Goal: Task Accomplishment & Management: Use online tool/utility

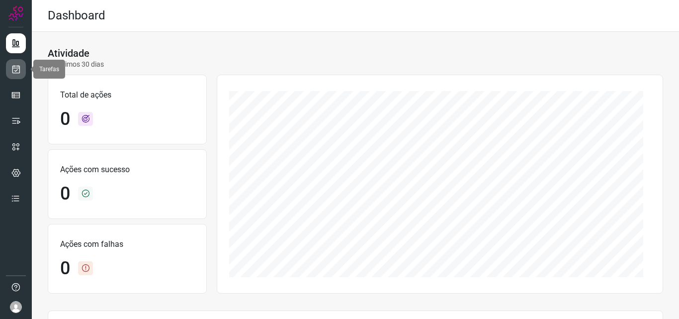
click at [13, 70] on icon at bounding box center [16, 69] width 10 height 10
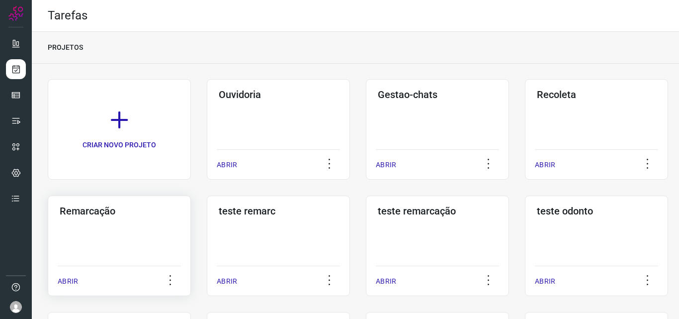
click at [129, 235] on div "Remarcação ABRIR" at bounding box center [119, 245] width 143 height 100
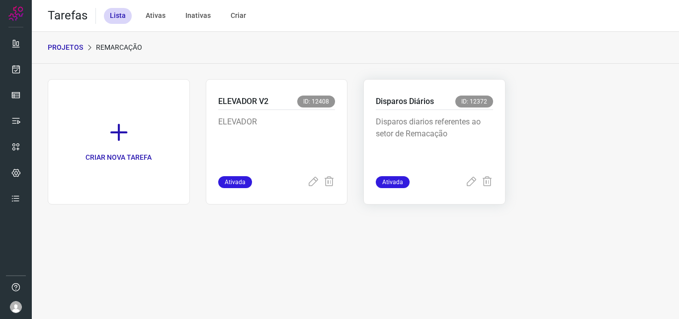
click at [460, 140] on p "Disparos diarios referentes ao setor de Remacação" at bounding box center [434, 141] width 117 height 50
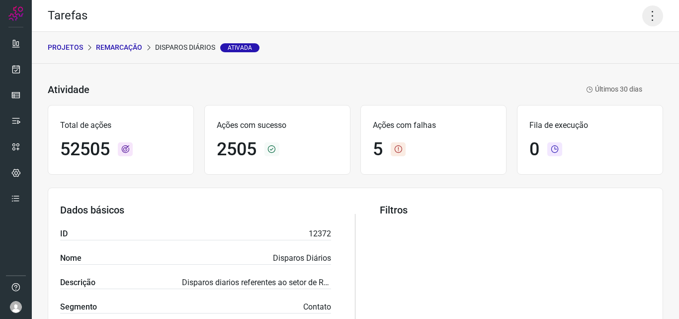
click at [647, 14] on icon at bounding box center [652, 15] width 21 height 21
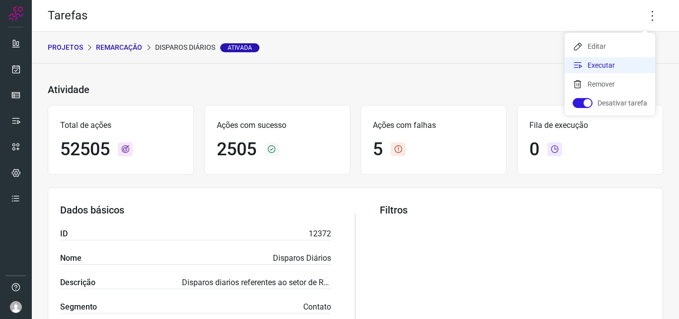
click at [624, 61] on li "Executar" at bounding box center [610, 65] width 90 height 16
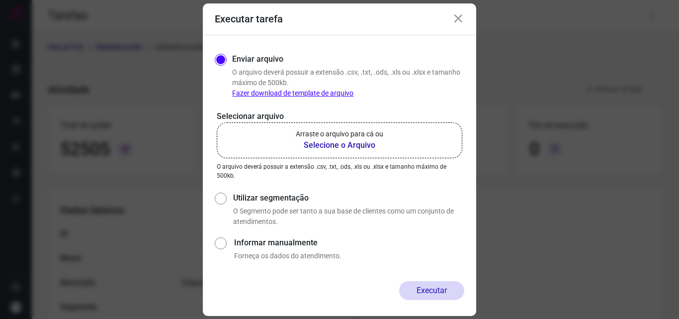
click at [349, 142] on b "Selecione o Arquivo" at bounding box center [339, 145] width 87 height 12
click at [0, 0] on input "Arraste o arquivo para cá ou Selecione o Arquivo" at bounding box center [0, 0] width 0 height 0
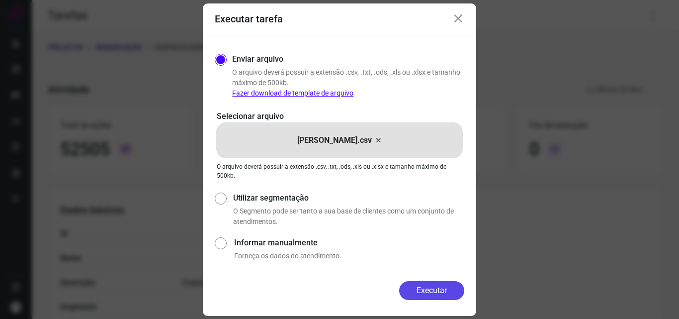
click at [439, 283] on button "Executar" at bounding box center [431, 290] width 65 height 19
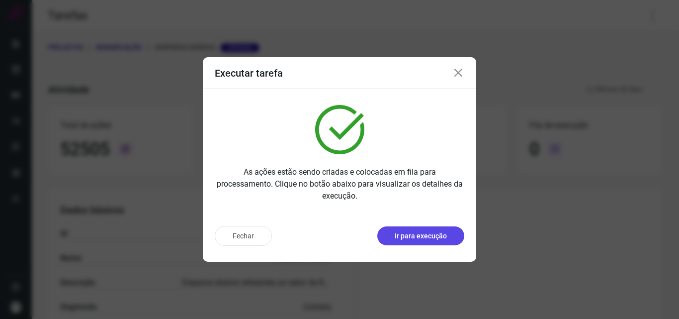
click at [432, 233] on p "Ir para execução" at bounding box center [421, 236] width 52 height 10
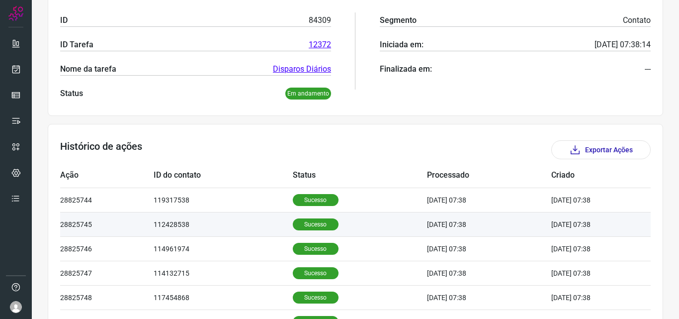
scroll to position [199, 0]
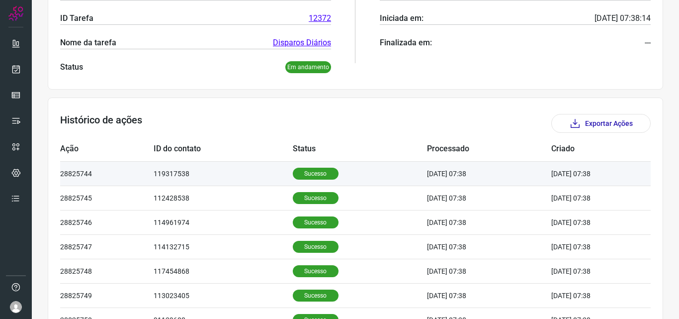
click at [321, 169] on p "Sucesso" at bounding box center [316, 174] width 46 height 12
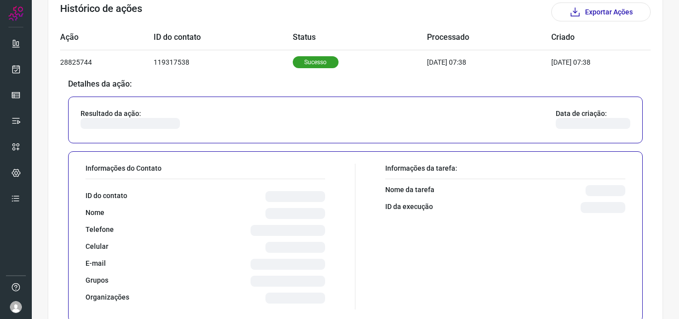
scroll to position [348, 0]
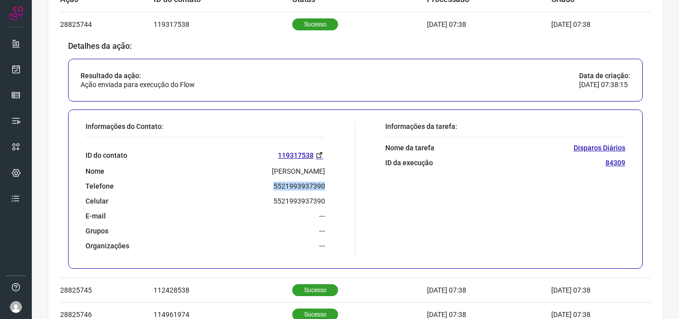
drag, startPoint x: 271, startPoint y: 187, endPoint x: 326, endPoint y: 190, distance: 54.8
click at [326, 190] on div "Informações do Contato: ID do contato 119317538 Nome Carla D. Oliveira Telefone…" at bounding box center [218, 189] width 275 height 134
copy p "5521993937390"
click at [16, 67] on icon at bounding box center [16, 69] width 10 height 10
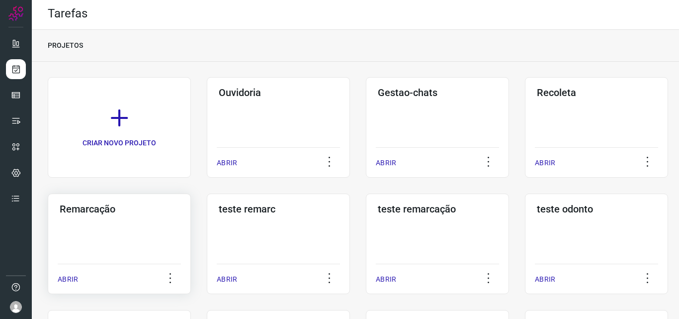
click at [105, 209] on h3 "Remarcação" at bounding box center [119, 209] width 119 height 12
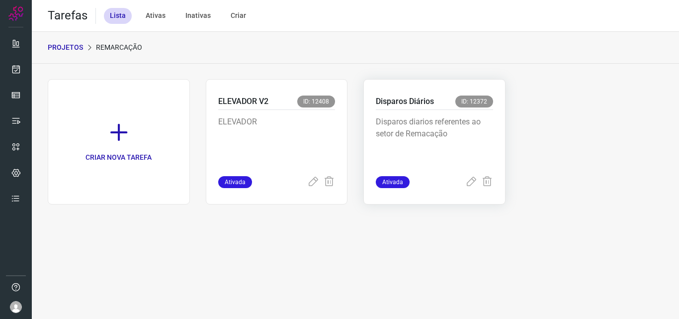
click at [443, 140] on p "Disparos diarios referentes ao setor de Remacação" at bounding box center [434, 141] width 117 height 50
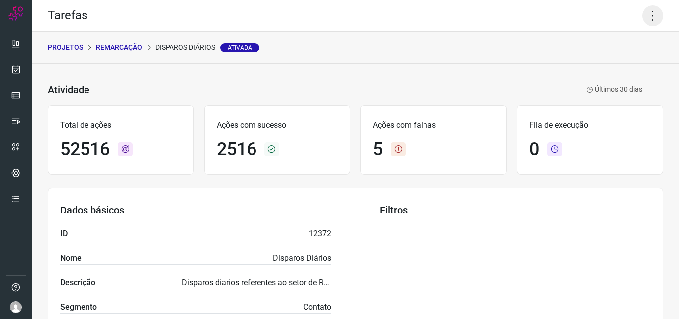
click at [644, 19] on icon at bounding box center [652, 15] width 21 height 21
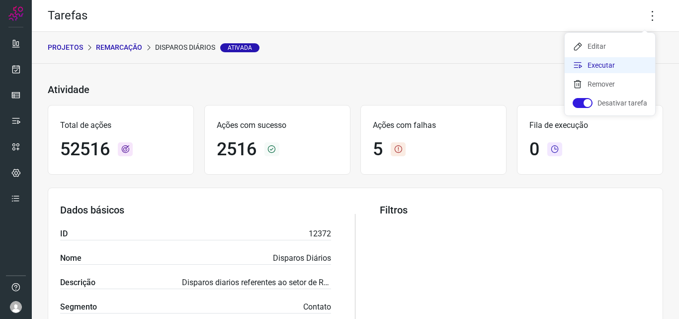
click at [618, 61] on li "Executar" at bounding box center [610, 65] width 90 height 16
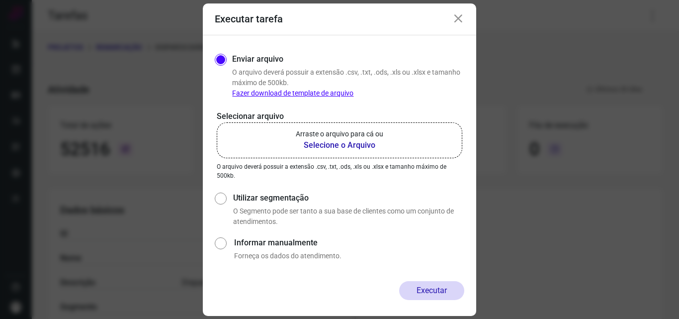
click at [317, 144] on b "Selecione o Arquivo" at bounding box center [339, 145] width 87 height 12
click at [0, 0] on input "Arraste o arquivo para cá ou Selecione o Arquivo" at bounding box center [0, 0] width 0 height 0
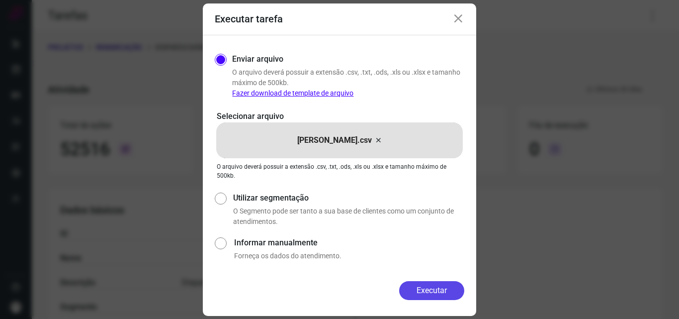
click at [427, 291] on button "Executar" at bounding box center [431, 290] width 65 height 19
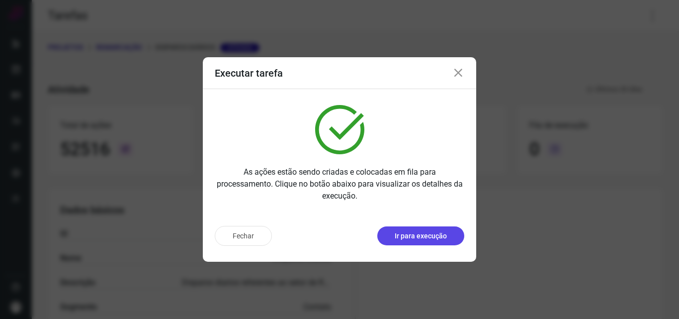
click at [425, 232] on p "Ir para execução" at bounding box center [421, 236] width 52 height 10
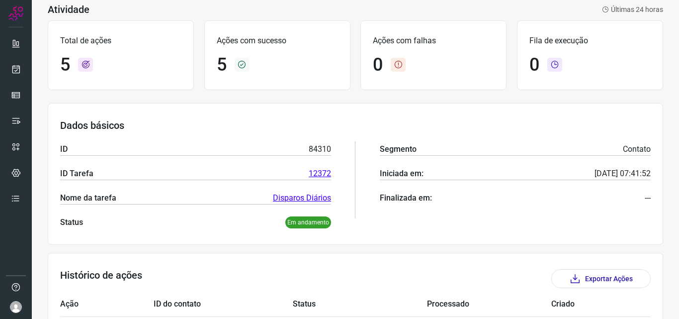
scroll to position [199, 0]
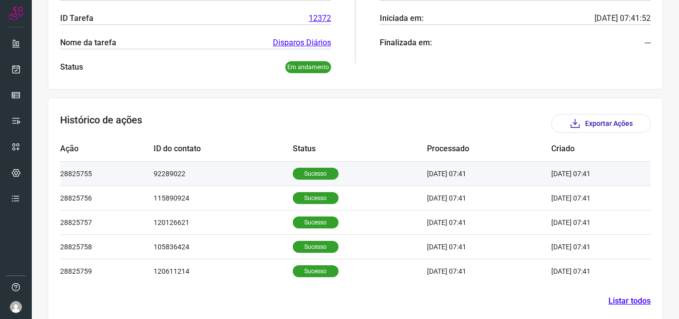
click at [310, 173] on p "Sucesso" at bounding box center [316, 174] width 46 height 12
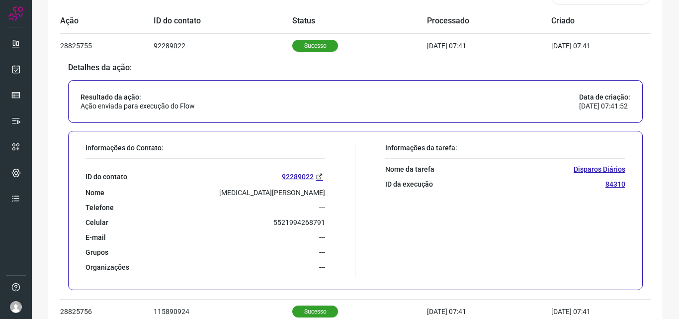
scroll to position [348, 0]
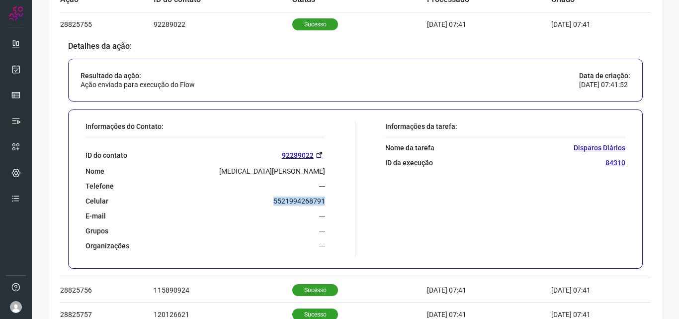
drag, startPoint x: 269, startPoint y: 201, endPoint x: 326, endPoint y: 204, distance: 56.3
click at [326, 204] on div "Informações do Contato: ID do contato 92289022 Nome Yasmin Tavares Feitosa Tele…" at bounding box center [218, 189] width 275 height 134
copy p "5521994268791"
